Goal: Participate in discussion

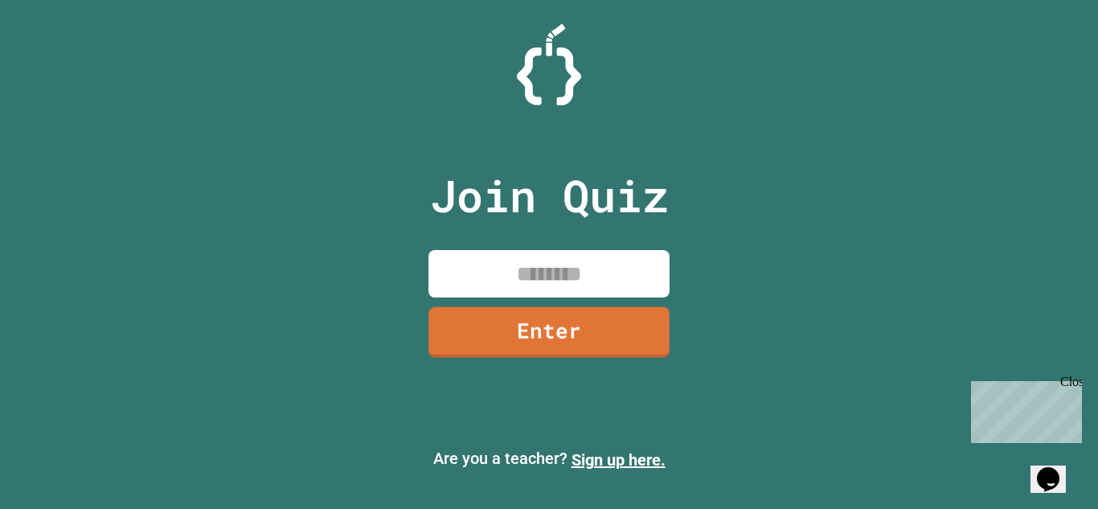
click at [540, 293] on input at bounding box center [549, 273] width 241 height 47
click at [544, 292] on input at bounding box center [549, 273] width 241 height 47
type input "********"
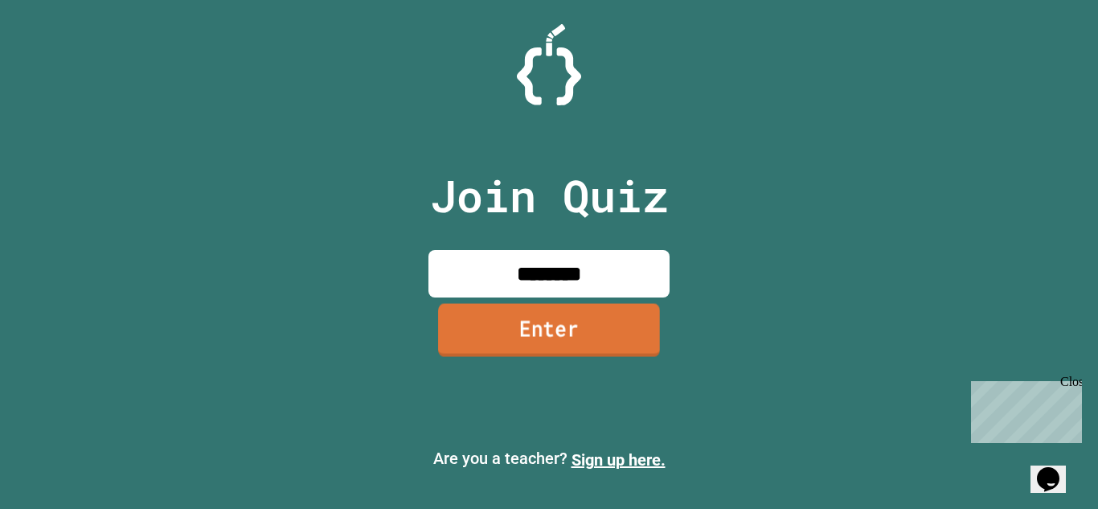
click at [555, 314] on link "Enter" at bounding box center [549, 329] width 222 height 53
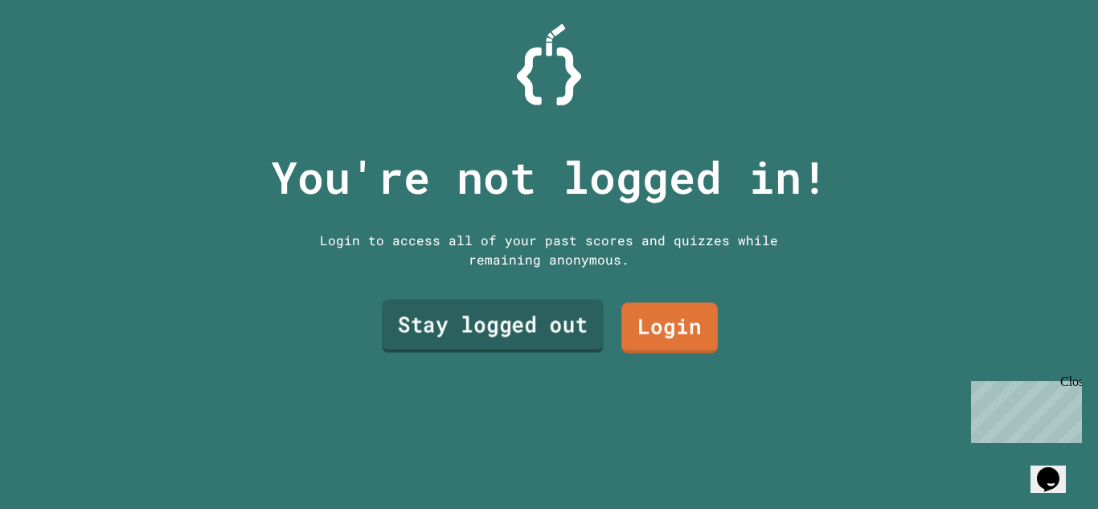
click at [581, 330] on link "Stay logged out" at bounding box center [493, 326] width 222 height 53
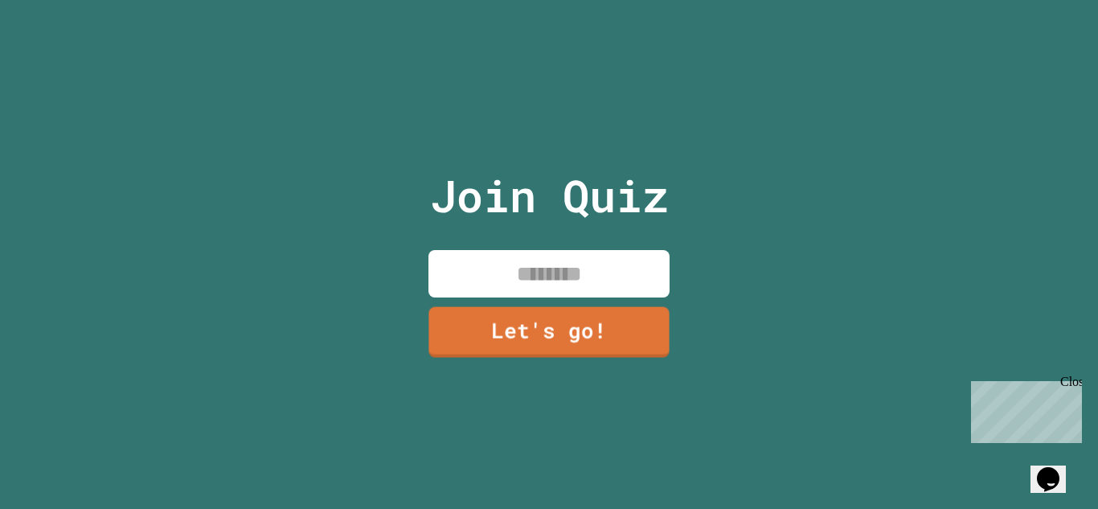
click at [595, 295] on input at bounding box center [549, 273] width 241 height 47
type input "***"
click at [586, 325] on link "Let's go!" at bounding box center [549, 331] width 244 height 53
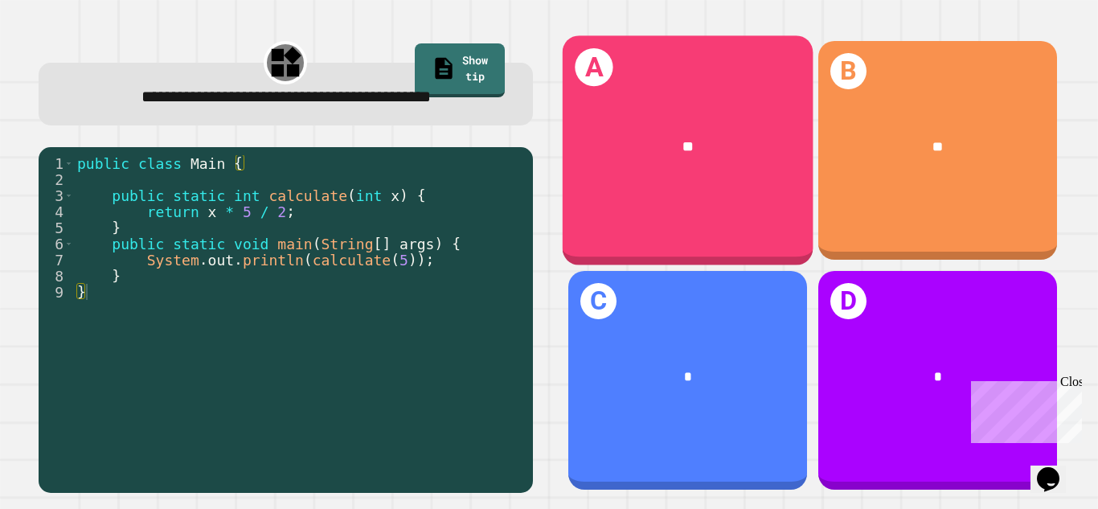
click at [713, 222] on div "A **" at bounding box center [687, 150] width 251 height 230
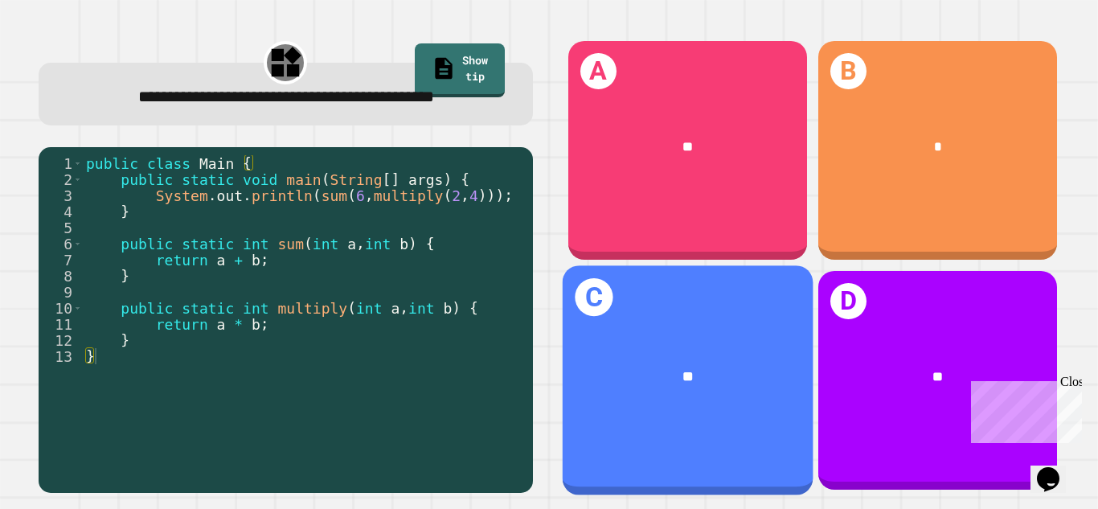
click at [699, 389] on div "**" at bounding box center [687, 376] width 251 height 76
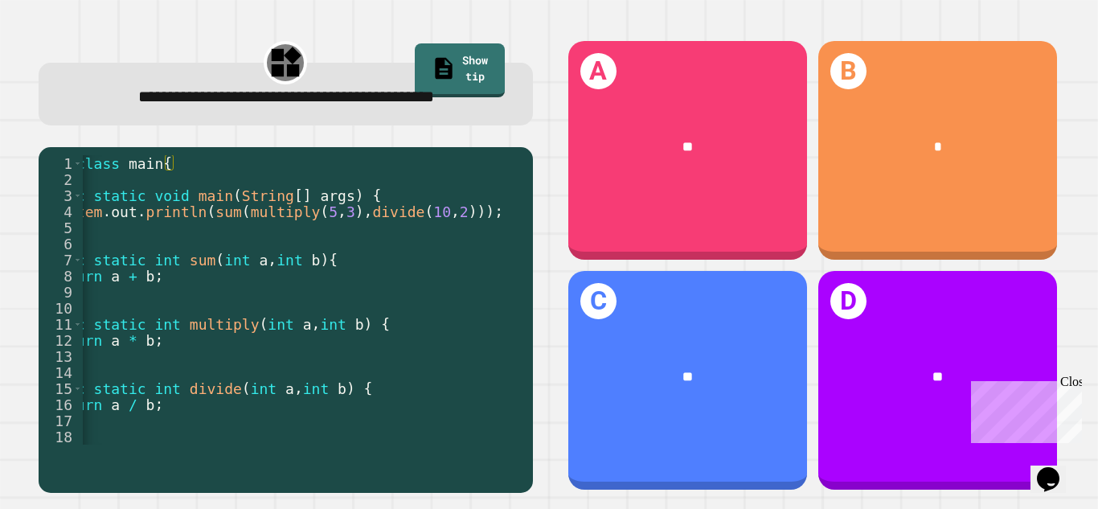
scroll to position [0, 76]
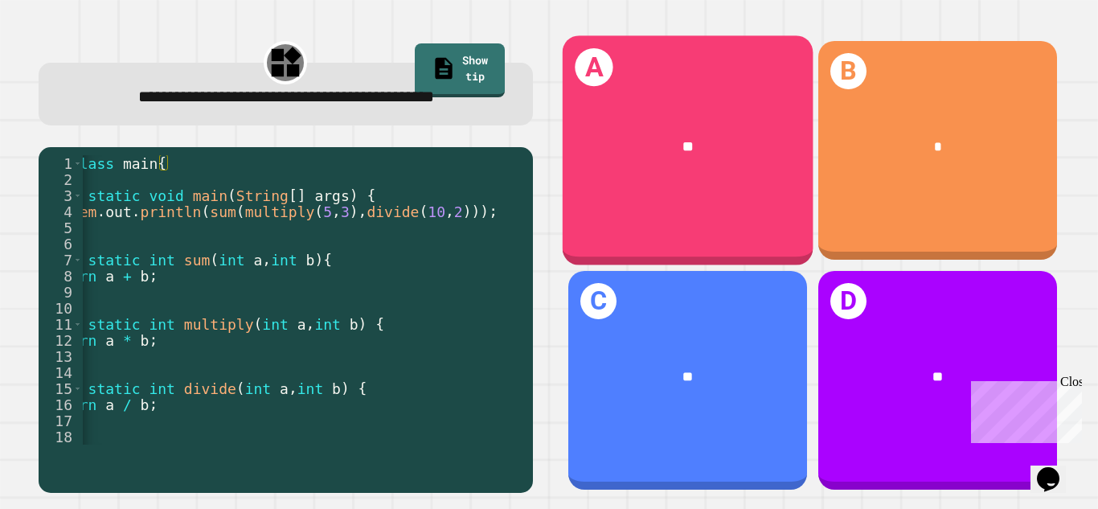
click at [734, 180] on div "**" at bounding box center [687, 146] width 251 height 76
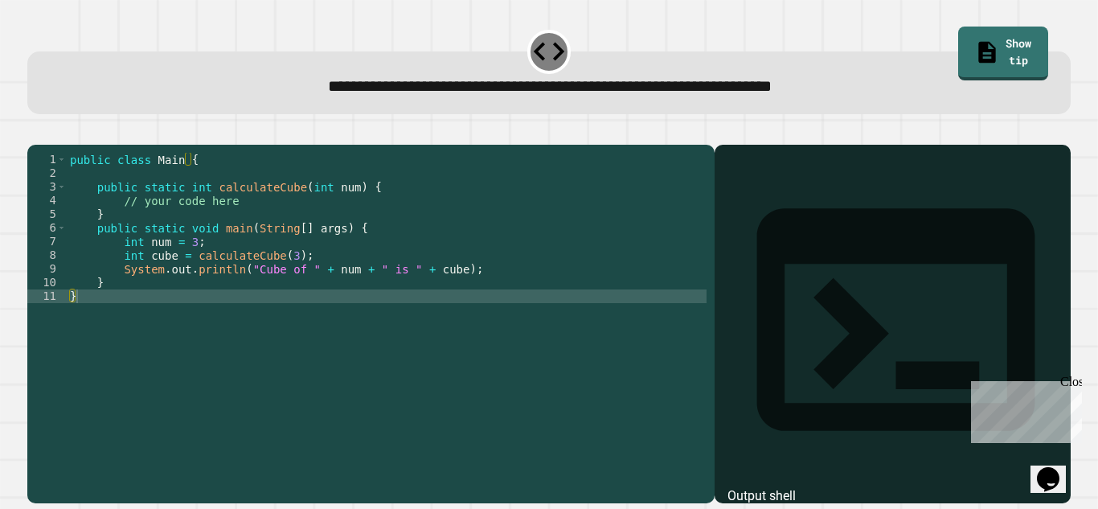
click at [275, 227] on div "public class Main { public static int calculateCube ( int num ) { // your code …" at bounding box center [387, 317] width 640 height 328
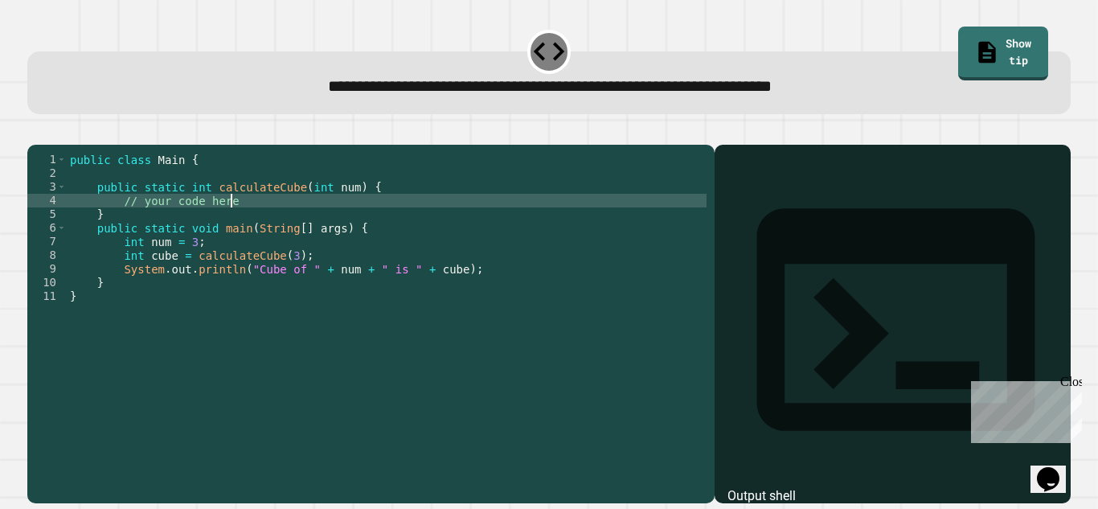
click at [275, 227] on div "public class Main { public static int calculateCube ( int num ) { // your code …" at bounding box center [387, 317] width 640 height 328
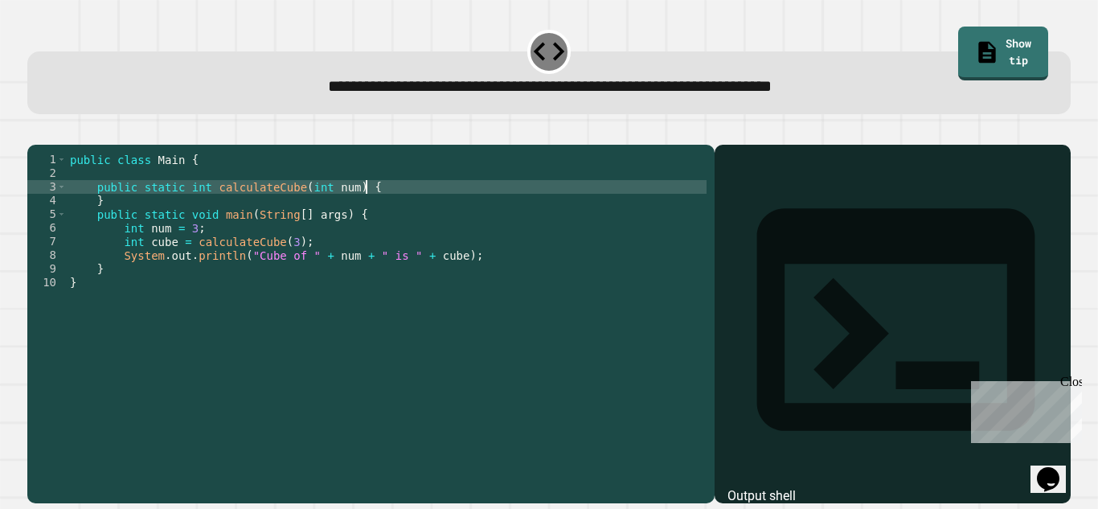
click at [377, 215] on div "public class Main { public static int calculateCube ( int num ) { } public stat…" at bounding box center [387, 317] width 640 height 328
type textarea "**********"
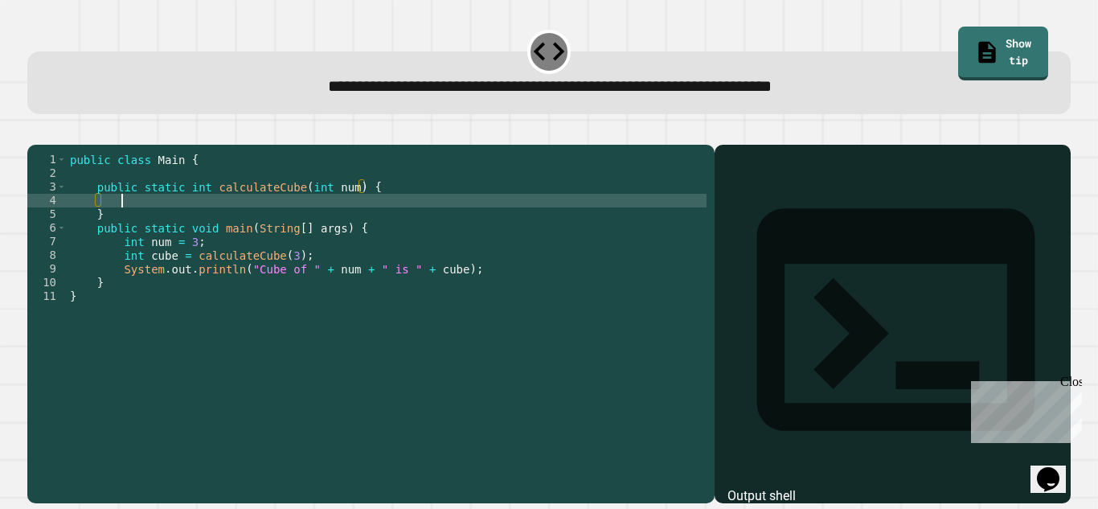
scroll to position [0, 6]
click at [209, 227] on div "public class Main { public static int calculateCube ( int num ) { // your code …" at bounding box center [387, 303] width 640 height 301
click at [209, 227] on div "public class Main { public static int calculateCube ( int num ) { // your code …" at bounding box center [387, 317] width 640 height 328
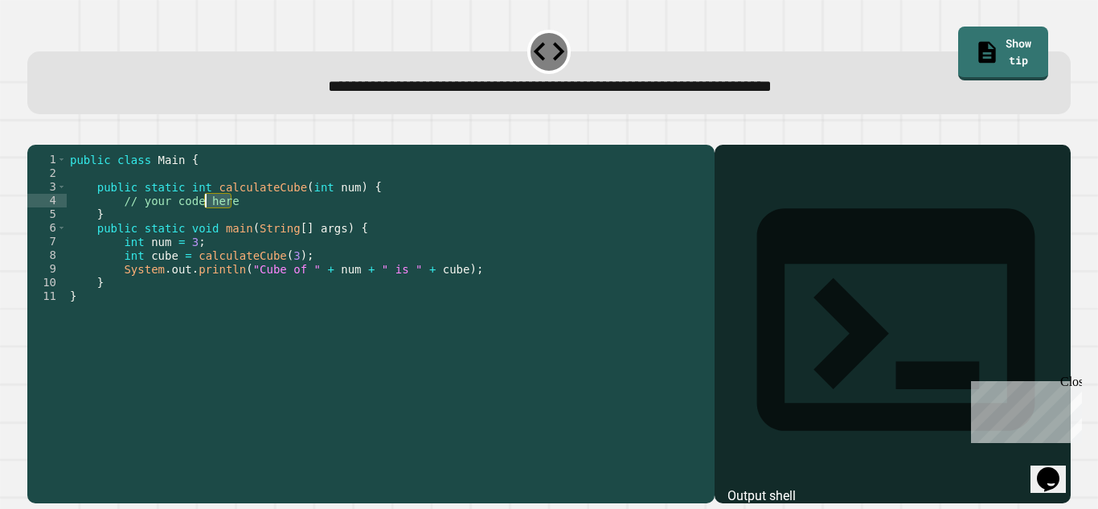
click at [209, 227] on div "public class Main { public static int calculateCube ( int num ) { // your code …" at bounding box center [387, 317] width 640 height 328
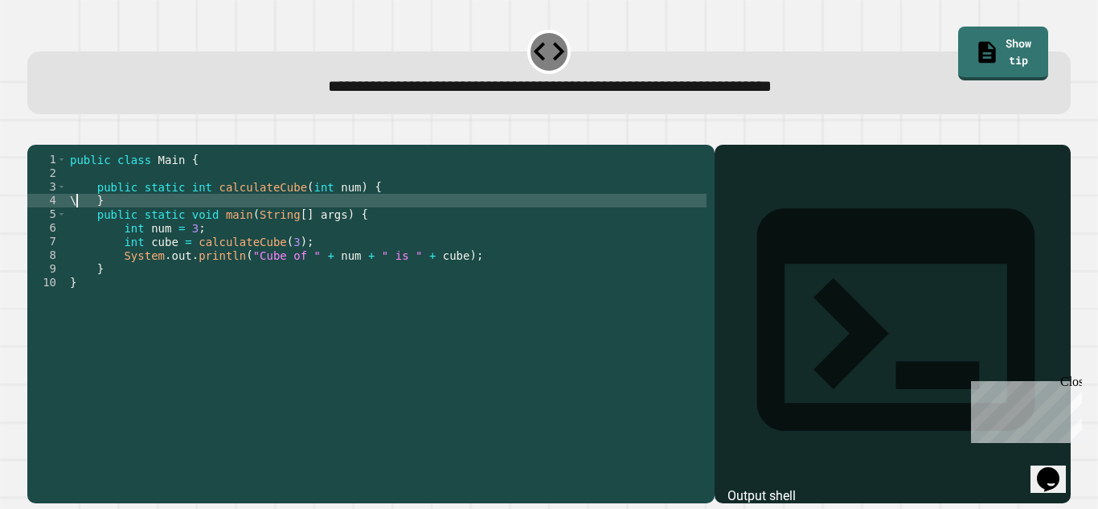
scroll to position [0, 2]
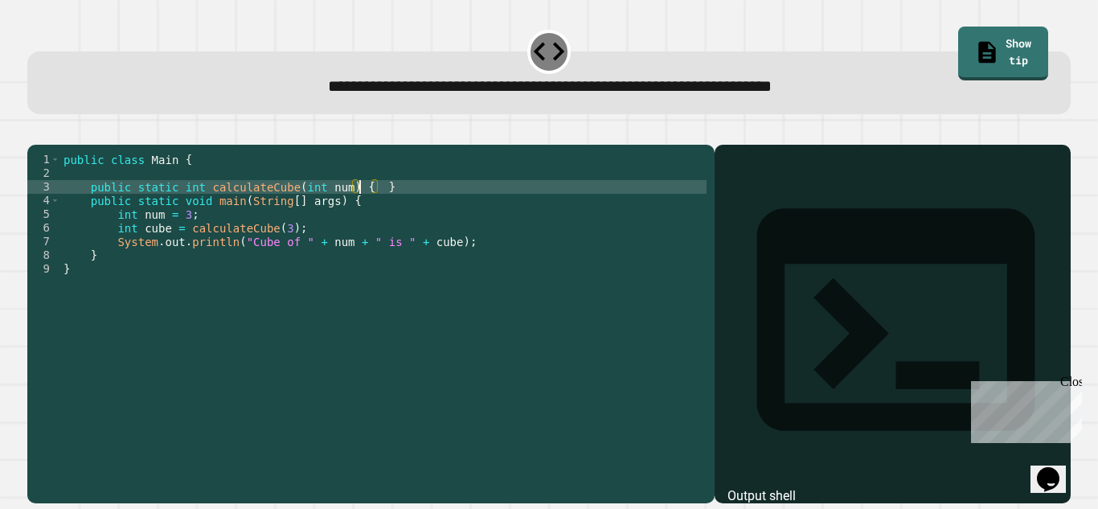
type textarea "*"
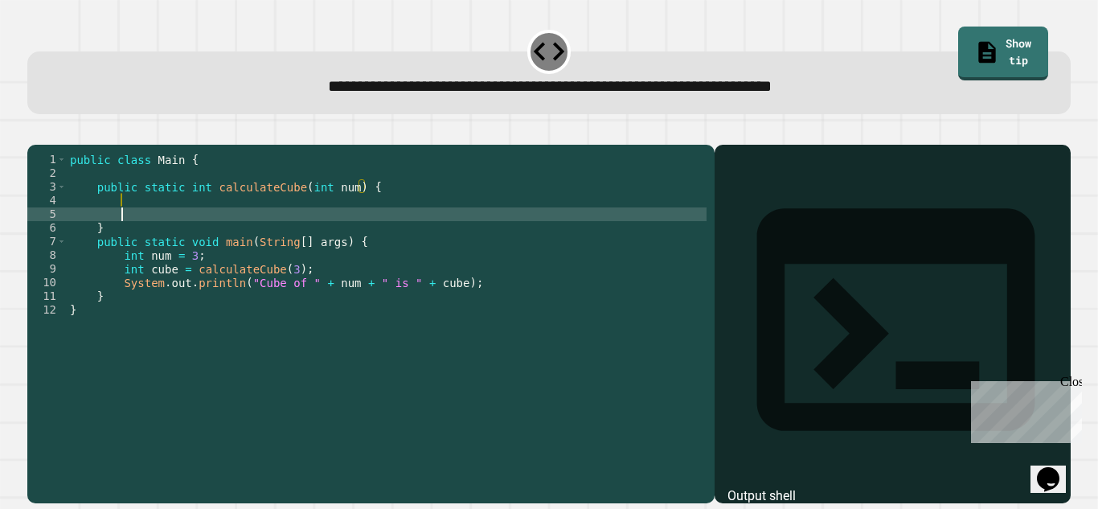
scroll to position [0, 6]
click at [202, 219] on div "public class Main { public static int calculateCube ( int num ) { } public stat…" at bounding box center [387, 317] width 640 height 328
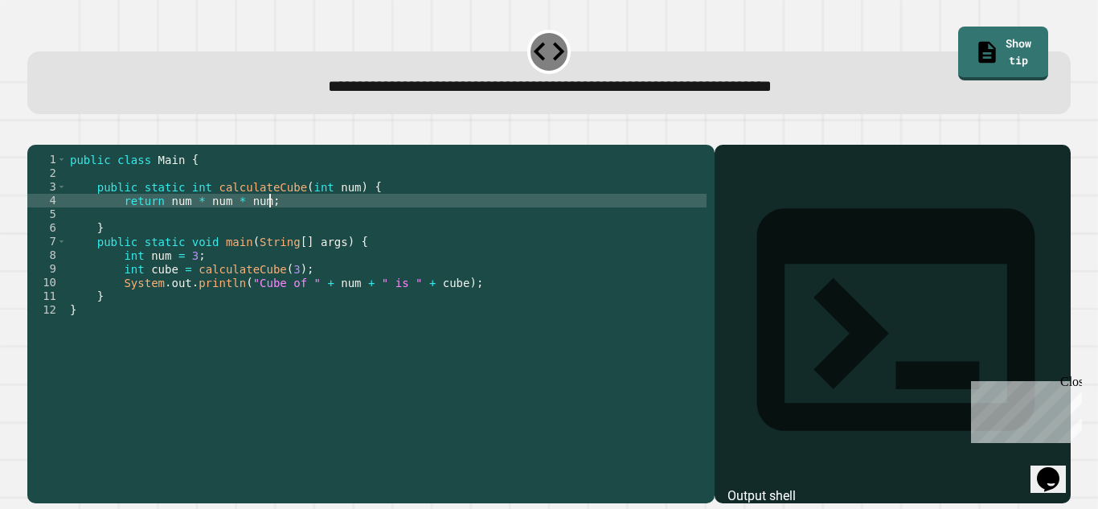
scroll to position [0, 24]
type textarea "**********"
click at [35, 132] on icon "button" at bounding box center [35, 132] width 0 height 0
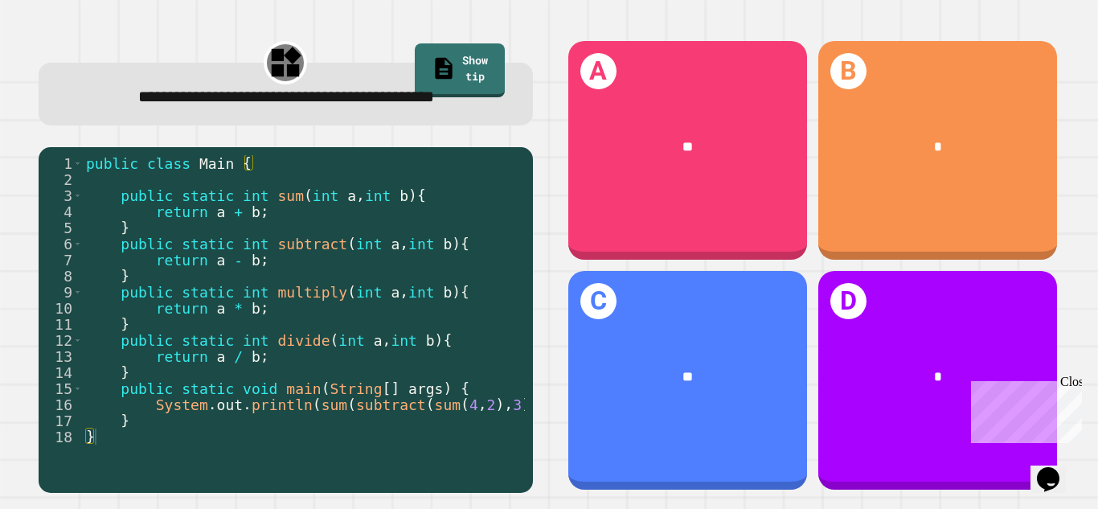
click at [0, 196] on div "**********" at bounding box center [549, 254] width 1098 height 509
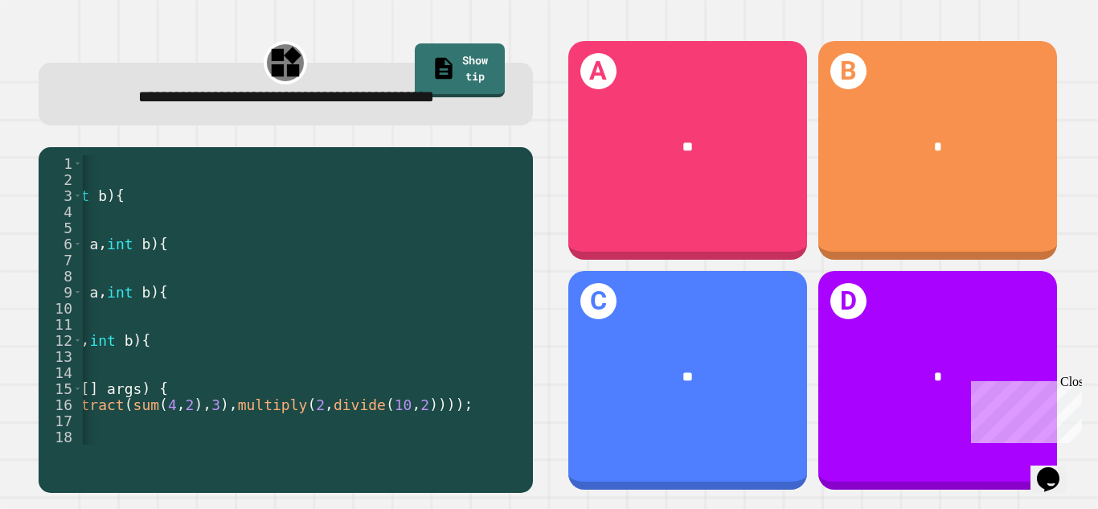
scroll to position [0, 305]
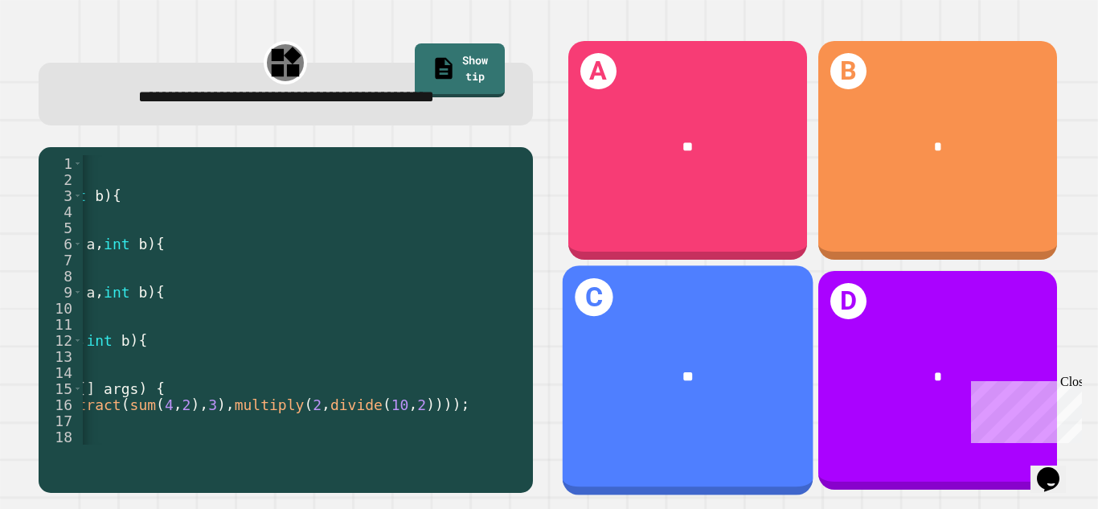
click at [728, 385] on div "**" at bounding box center [688, 376] width 195 height 21
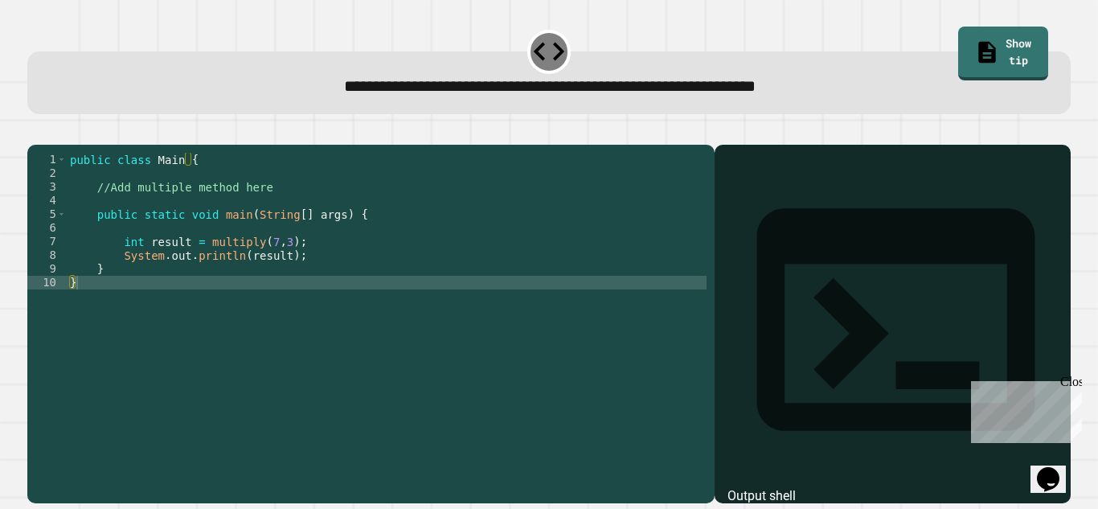
click at [166, 199] on div "public class Main { //Add multiple method here public static void main ( String…" at bounding box center [387, 317] width 640 height 328
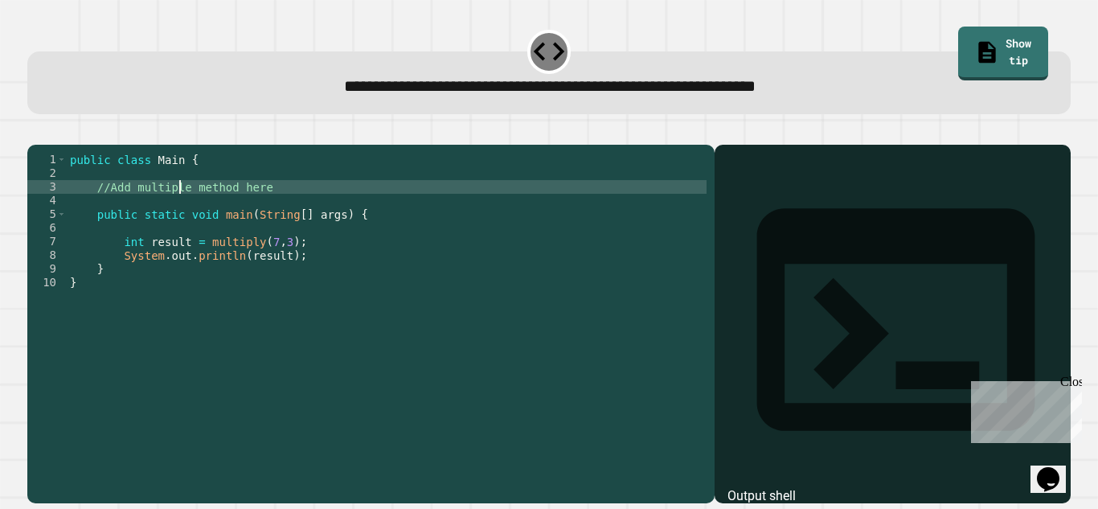
click at [183, 215] on div "public class Main { //Add multiple method here public static void main ( String…" at bounding box center [387, 317] width 640 height 328
drag, startPoint x: 265, startPoint y: 218, endPoint x: 224, endPoint y: 212, distance: 41.4
click at [224, 212] on div "public class Main { //Add multiple method here public static void main ( String…" at bounding box center [387, 317] width 640 height 328
click at [250, 211] on div "public class Main { //Add multiple method here public static void main ( String…" at bounding box center [387, 303] width 640 height 301
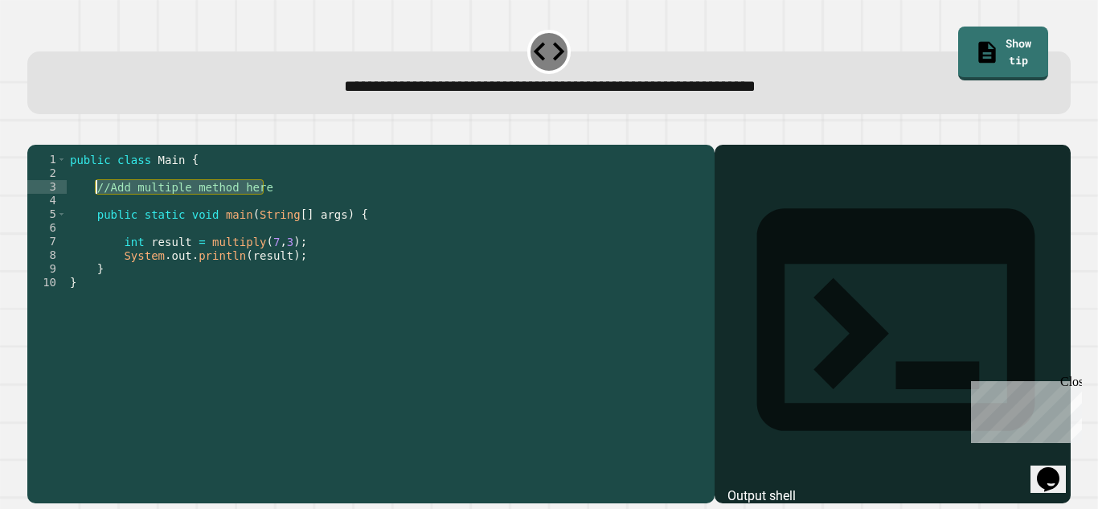
drag, startPoint x: 269, startPoint y: 207, endPoint x: 95, endPoint y: 210, distance: 173.7
click at [95, 210] on div "public class Main { //Add multiple method here public static void main ( String…" at bounding box center [387, 317] width 640 height 328
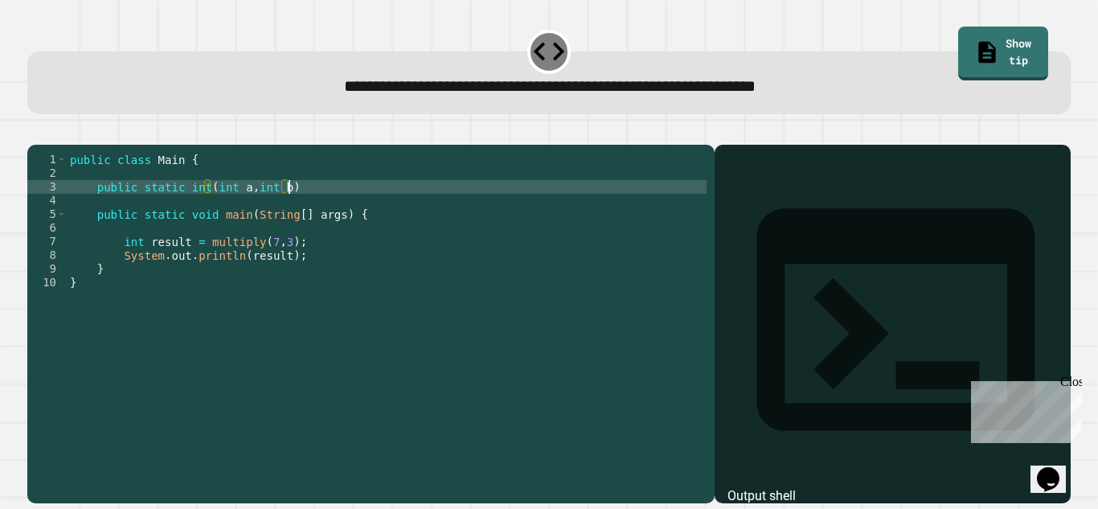
scroll to position [0, 27]
click at [307, 216] on div "public class Main { public static int ( int a , int b ) public static void main…" at bounding box center [387, 317] width 640 height 328
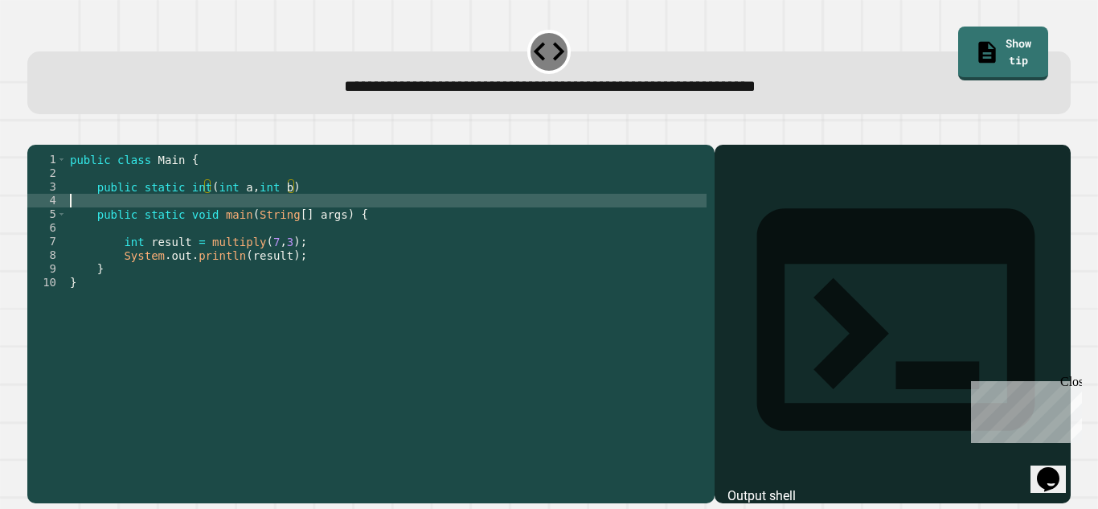
scroll to position [0, 0]
click at [328, 210] on div "public class Main { public static int ( int a , int b ) public static void main…" at bounding box center [387, 317] width 640 height 328
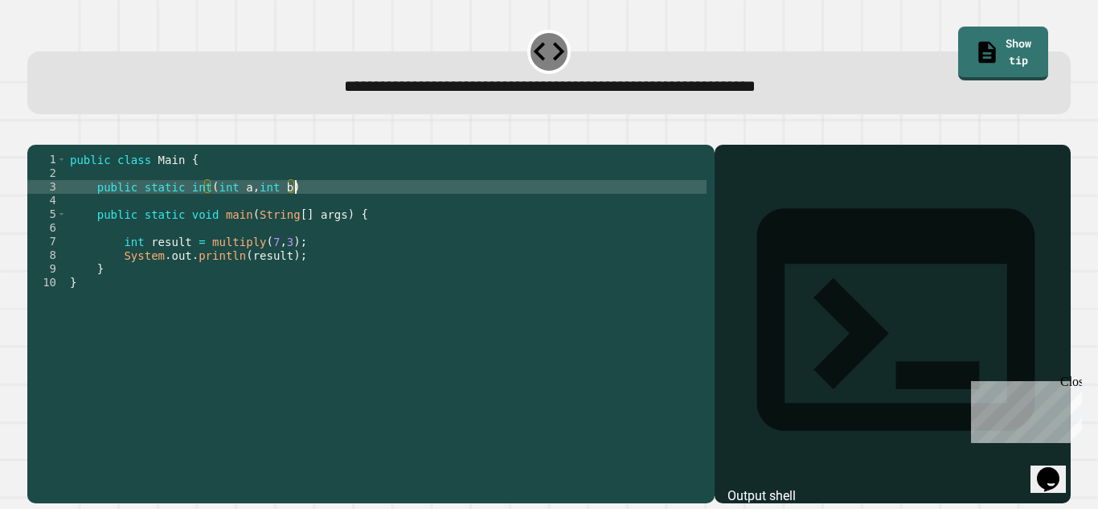
click at [199, 207] on div "public class Main { public static int ( int a , int b ) public static void main…" at bounding box center [387, 317] width 640 height 328
type textarea "**********"
click at [352, 211] on div "public class Main { public static multiply ( int a , int b ) public static void…" at bounding box center [387, 317] width 640 height 328
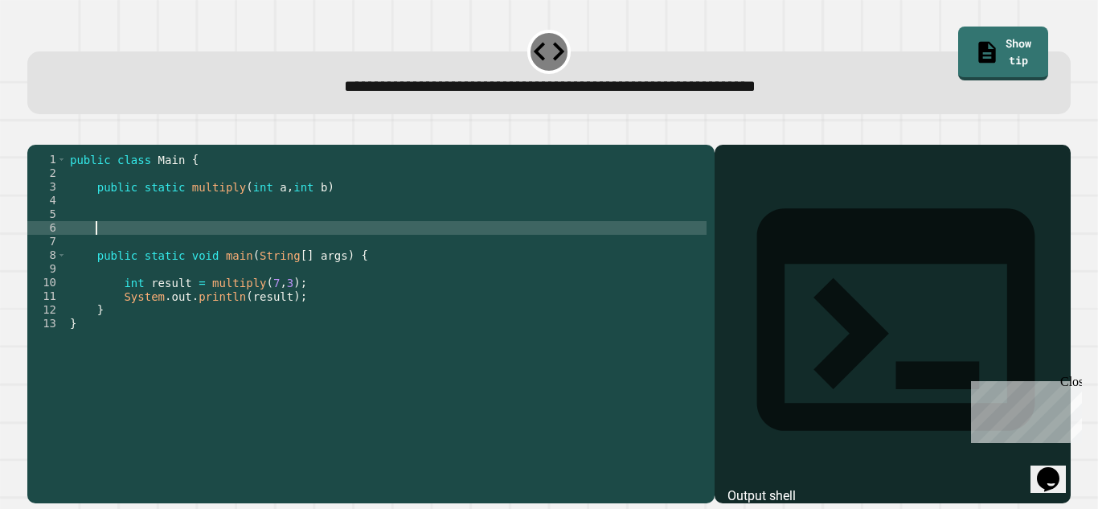
scroll to position [0, 0]
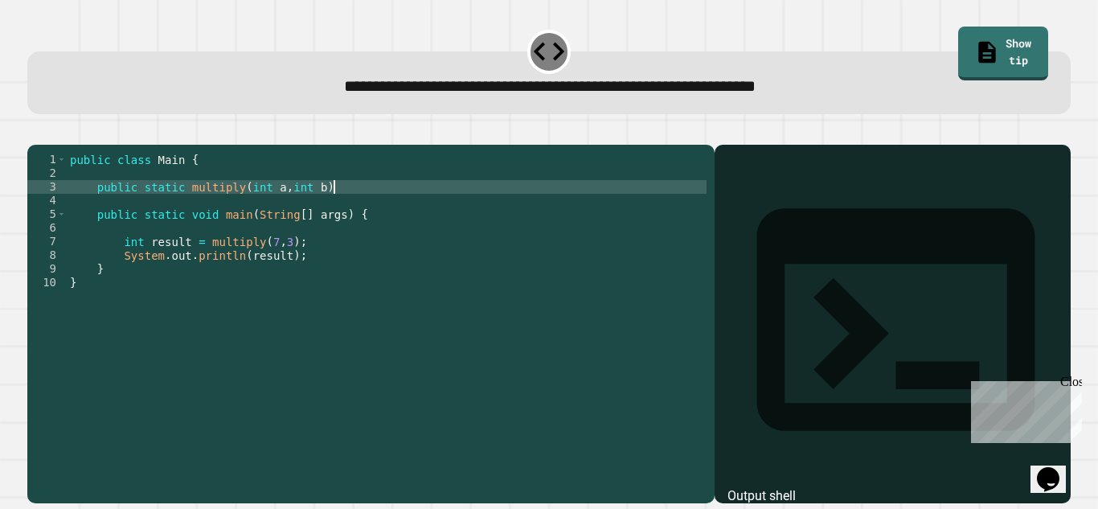
type textarea "**********"
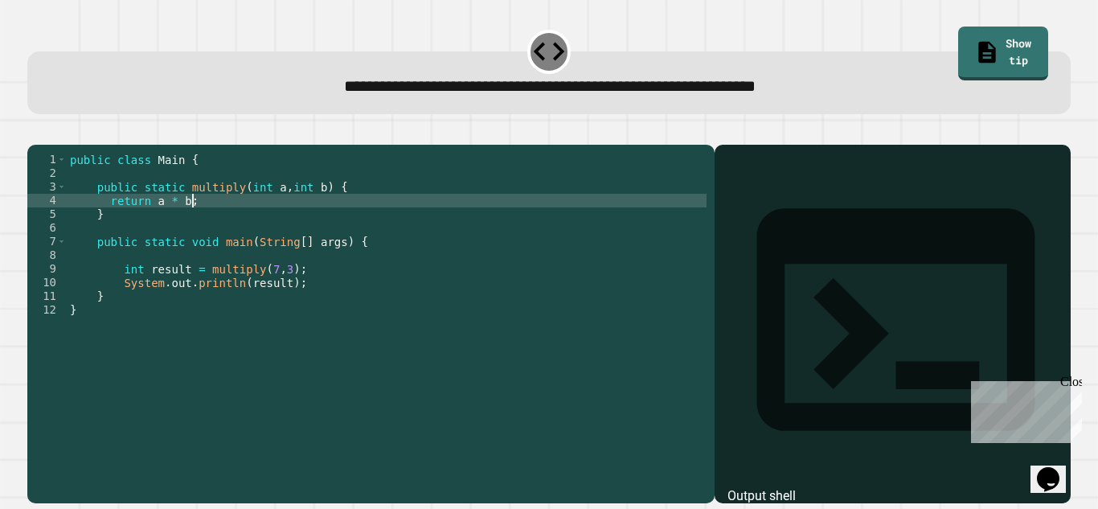
scroll to position [0, 14]
click at [35, 132] on icon "button" at bounding box center [35, 132] width 0 height 0
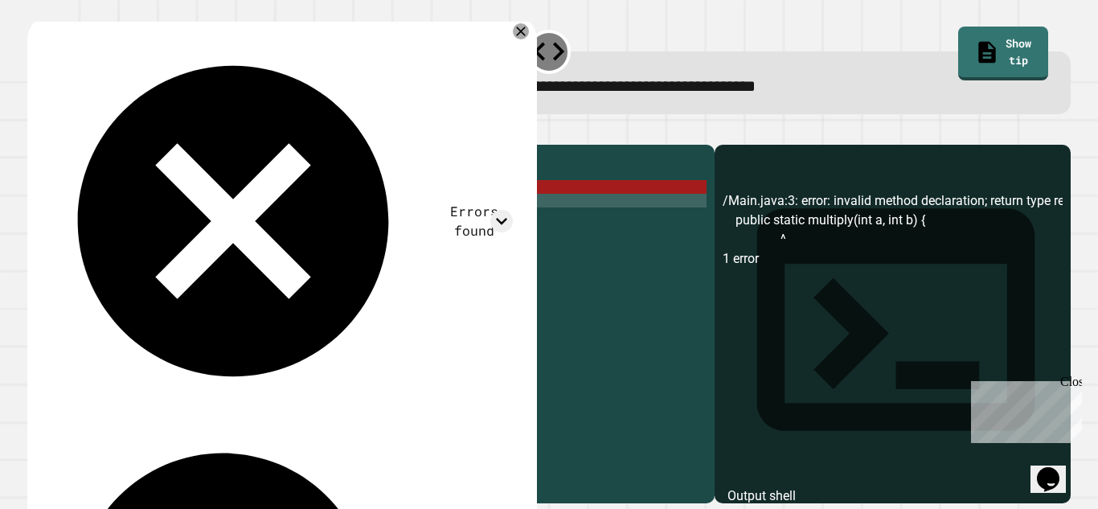
click at [180, 210] on div "public class Main { public static multiply ( int a , int b ) { return a * b ; }…" at bounding box center [387, 317] width 640 height 328
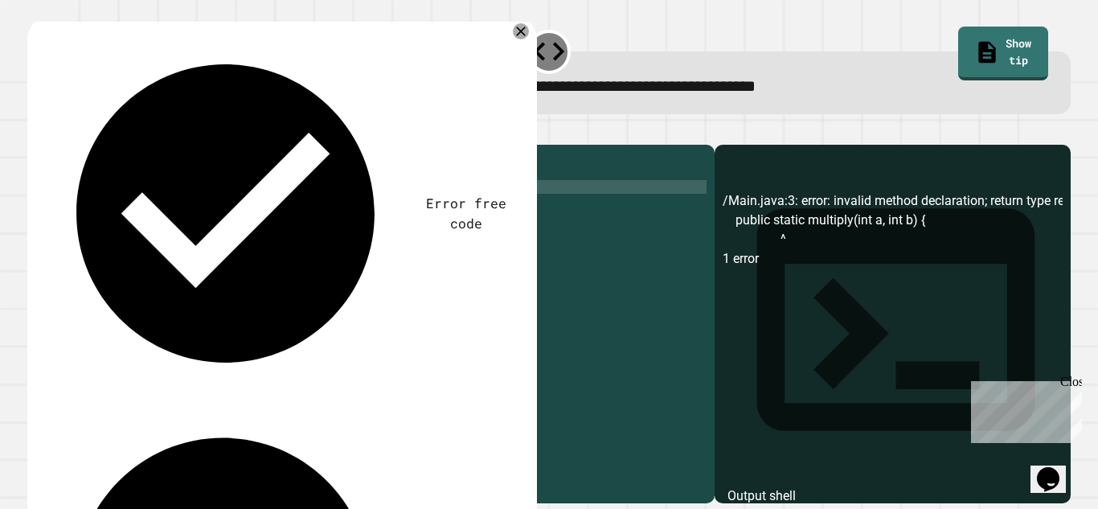
scroll to position [0, 18]
click at [35, 132] on icon "button" at bounding box center [35, 132] width 0 height 0
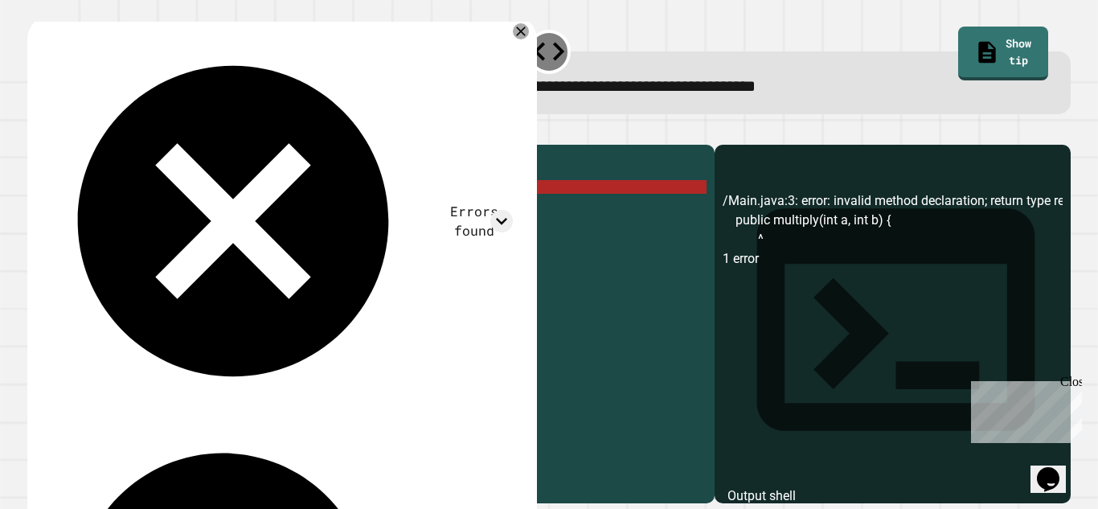
click at [137, 207] on div "public class Main { public multiply ( int a , int b ) { return a * b ; } public…" at bounding box center [387, 317] width 640 height 328
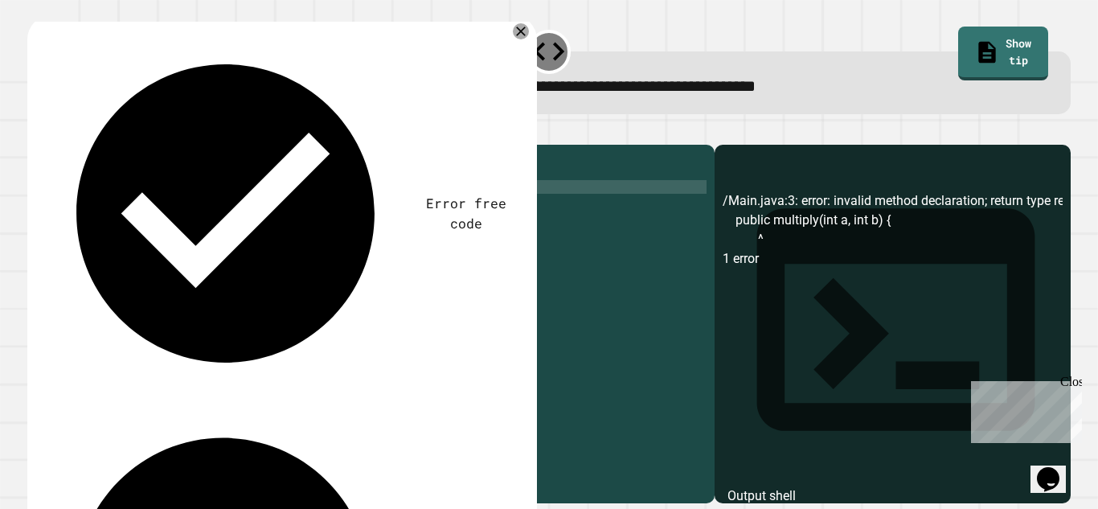
click at [35, 132] on button "button" at bounding box center [35, 132] width 0 height 0
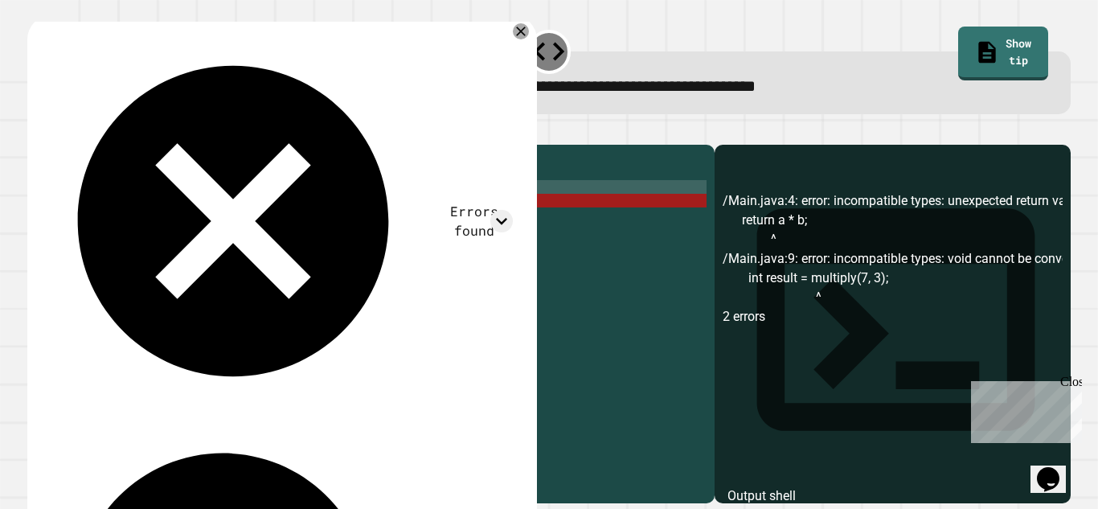
click at [213, 211] on div "public class Main { public static void multiply ( int a , int b ) { return a * …" at bounding box center [387, 317] width 640 height 328
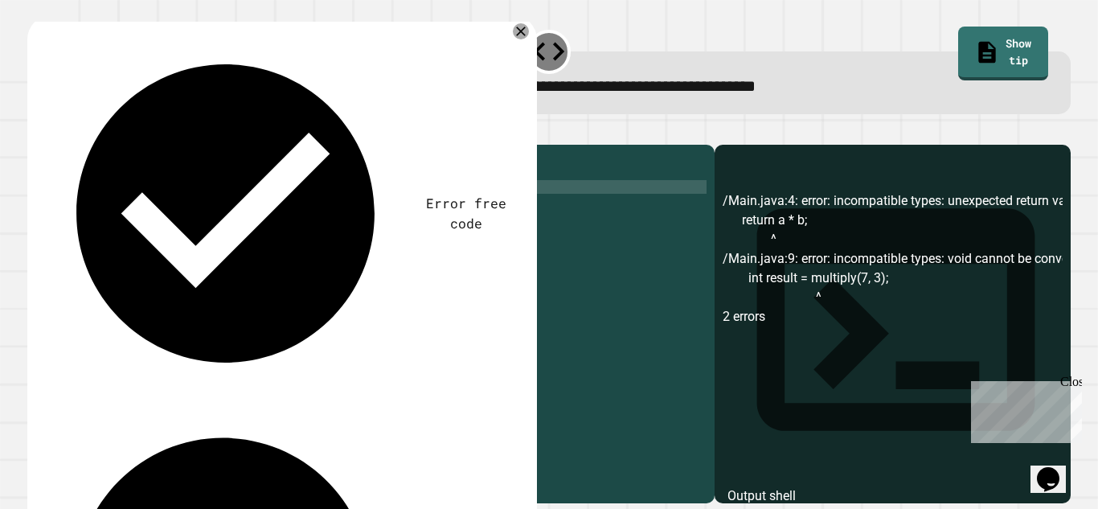
click at [35, 132] on button "button" at bounding box center [35, 132] width 0 height 0
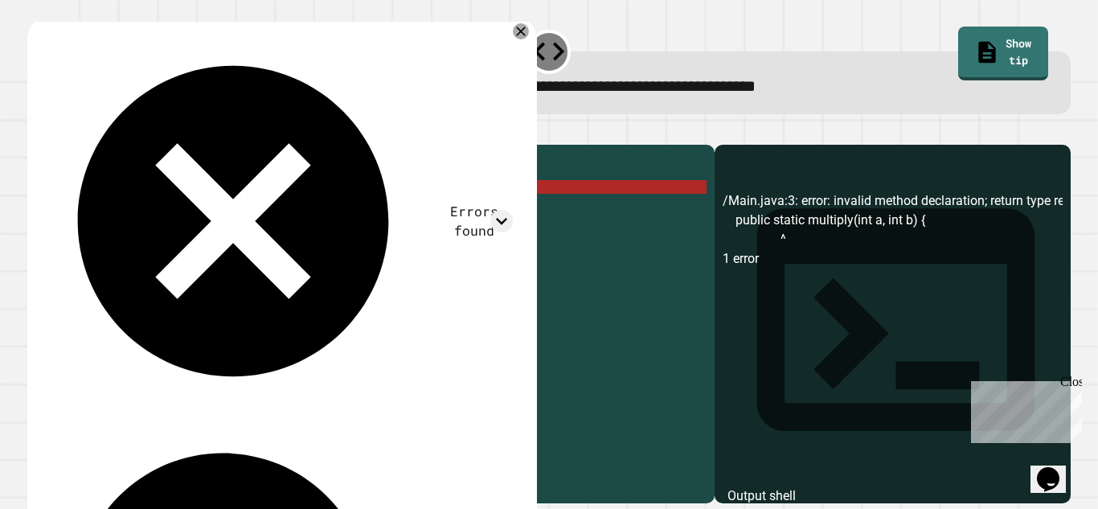
click at [169, 210] on div "public class Main { public static multiply ( int a , int b ) { return a * b ; }…" at bounding box center [387, 317] width 640 height 328
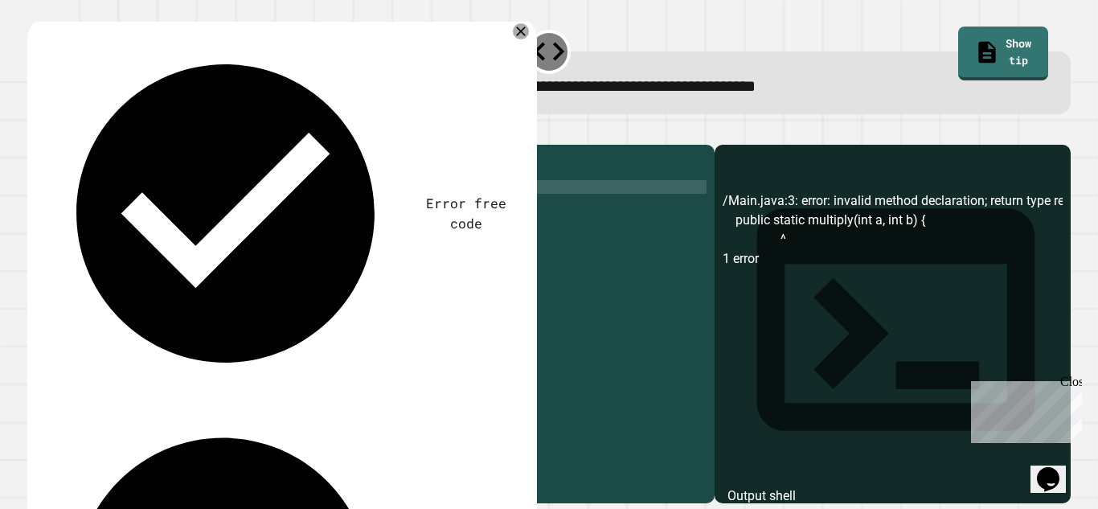
click at [35, 132] on icon "button" at bounding box center [35, 132] width 0 height 0
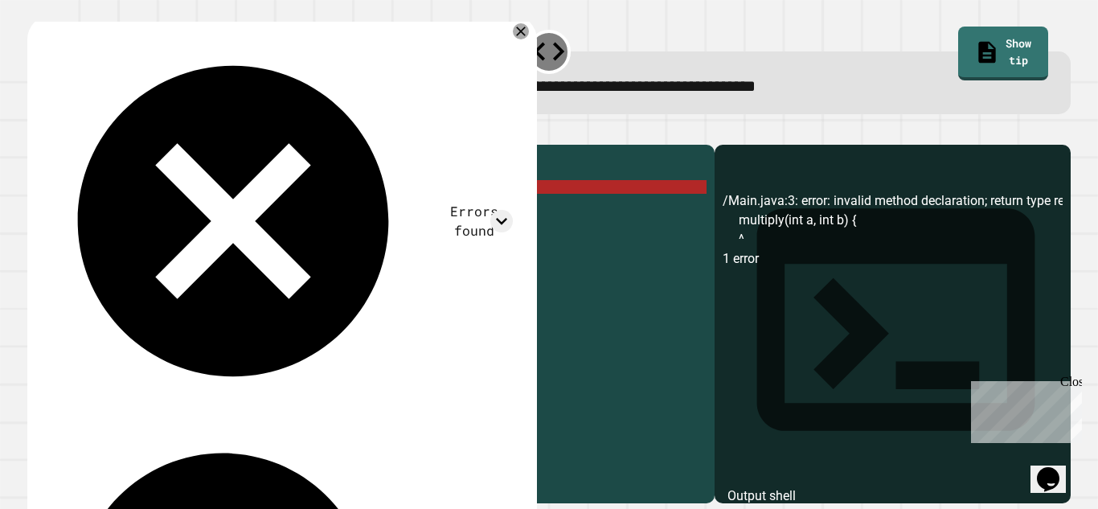
click at [100, 209] on div "public class Main { multiply ( int a , int b ) { return a * b ; } public static…" at bounding box center [387, 317] width 640 height 328
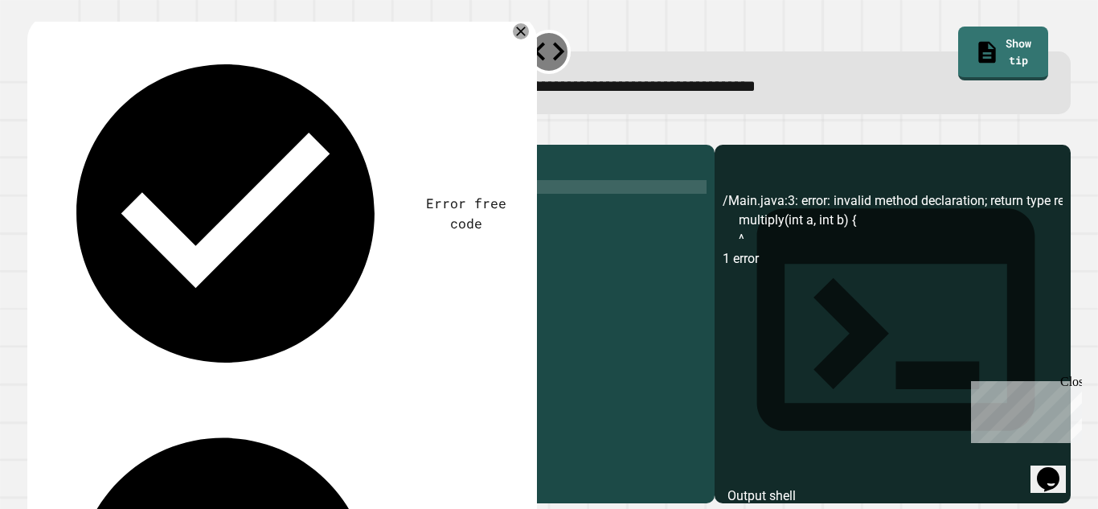
scroll to position [0, 10]
click at [72, 145] on div at bounding box center [549, 134] width 1044 height 19
click at [35, 132] on icon "button" at bounding box center [35, 132] width 0 height 0
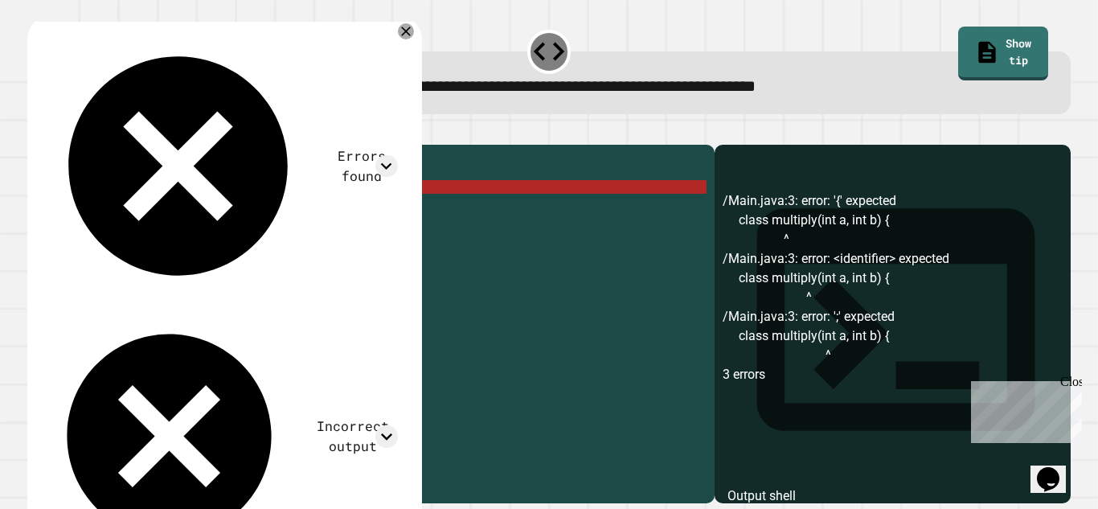
click at [96, 211] on div "public class Main { class multiply ( int a , int b ) { return a * b ; } public …" at bounding box center [387, 317] width 640 height 328
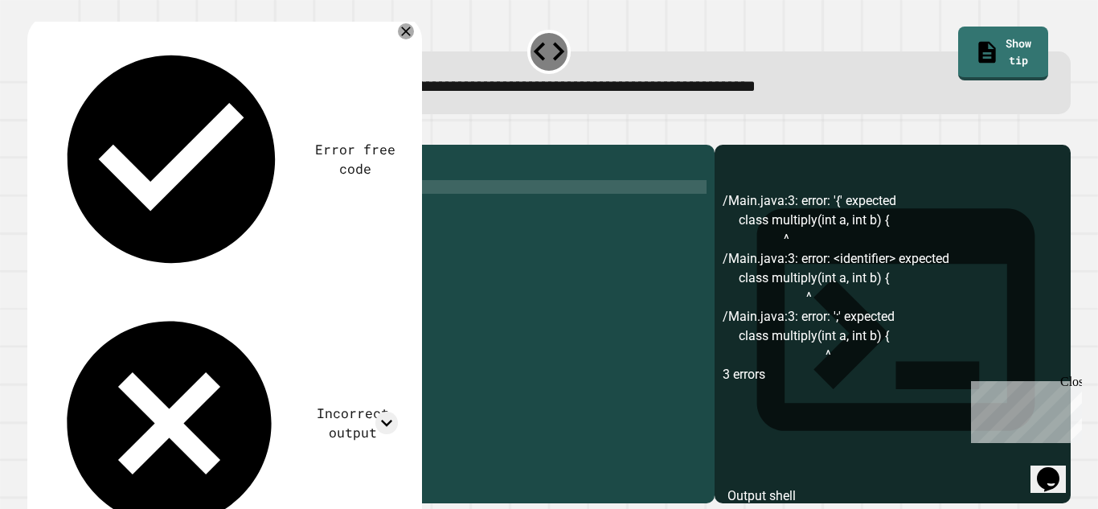
scroll to position [0, 9]
click at [67, 145] on div at bounding box center [549, 134] width 1044 height 19
click at [35, 132] on button "button" at bounding box center [35, 132] width 0 height 0
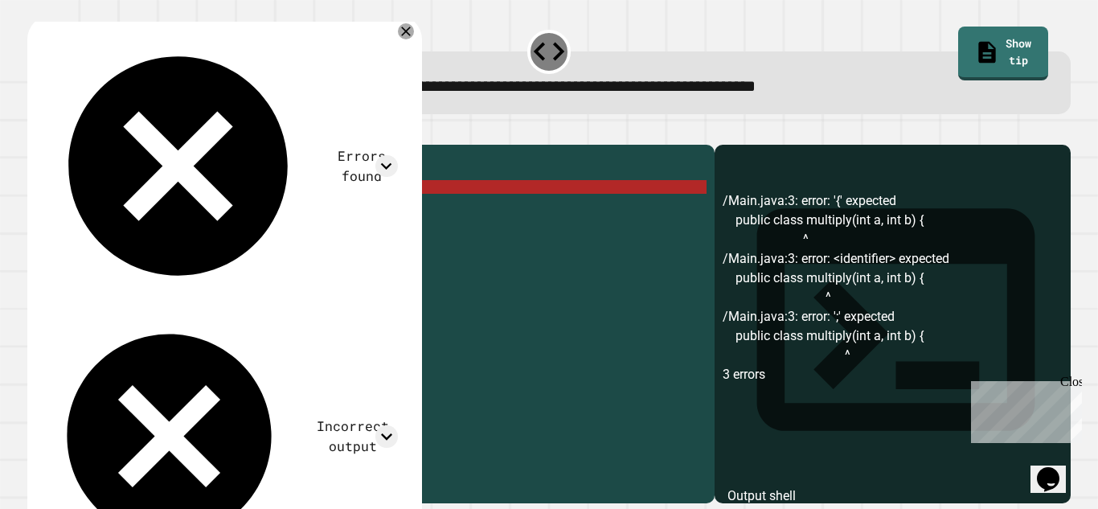
click at [157, 210] on div "public class Main { public class multiply ( int a , int b ) { return a * b ; } …" at bounding box center [387, 317] width 640 height 328
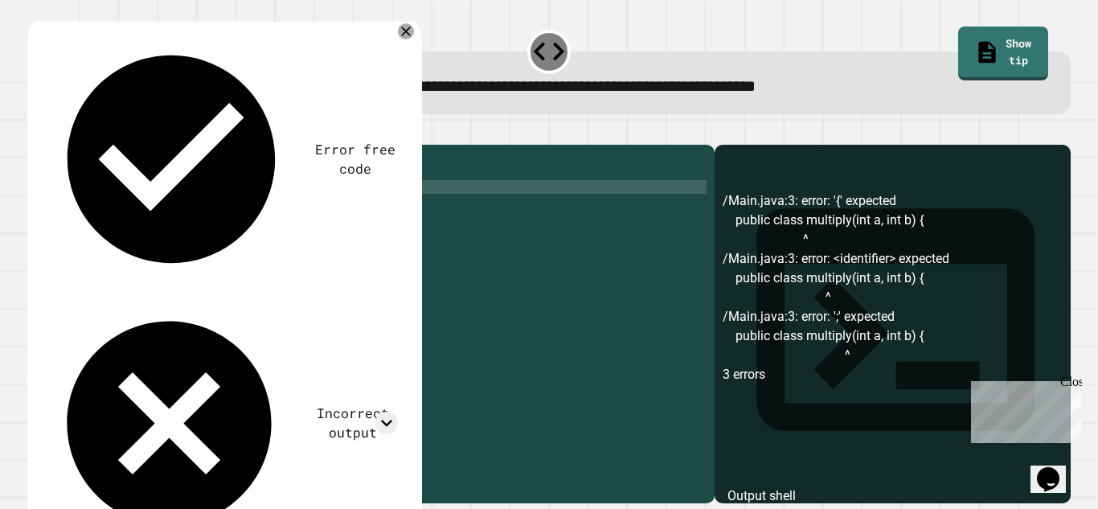
scroll to position [0, 18]
type textarea "**********"
click at [35, 132] on button "button" at bounding box center [35, 132] width 0 height 0
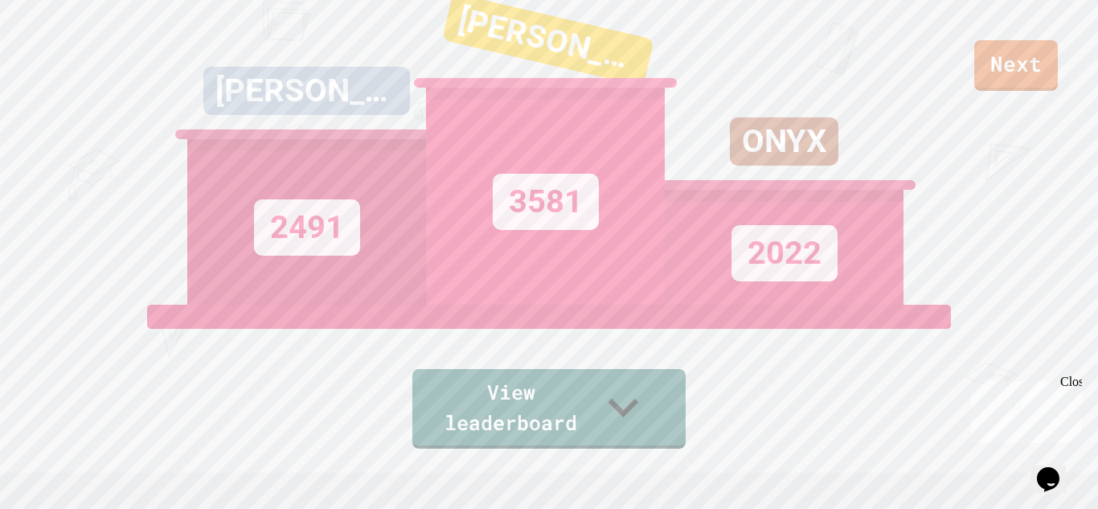
scroll to position [34, 0]
